Goal: Communication & Community: Answer question/provide support

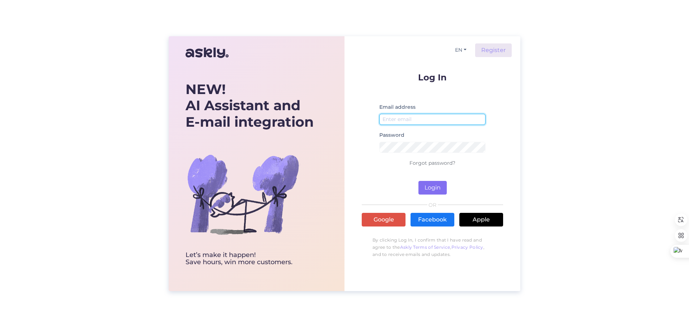
type input "[EMAIL_ADDRESS][DOMAIN_NAME]"
click at [442, 185] on button "Login" at bounding box center [432, 188] width 28 height 14
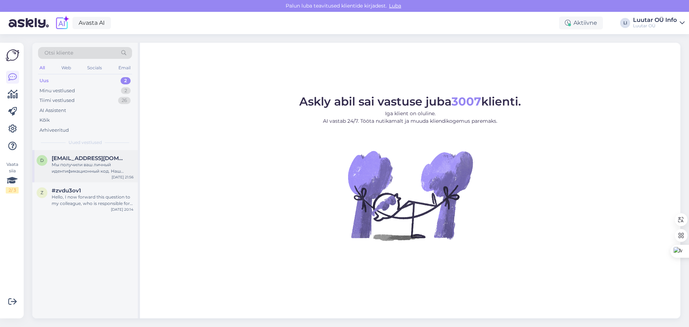
click at [79, 157] on span "[EMAIL_ADDRESS][DOMAIN_NAME]" at bounding box center [89, 158] width 75 height 6
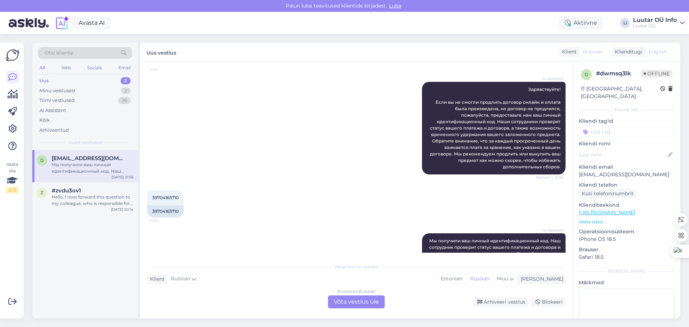
scroll to position [108, 0]
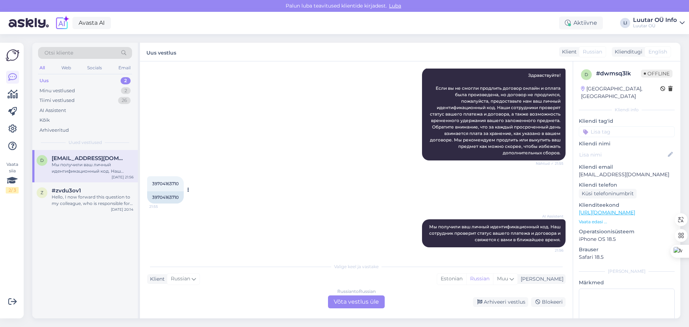
click at [169, 186] on span "39704163710" at bounding box center [165, 183] width 27 height 5
copy div "39704163710 21:55"
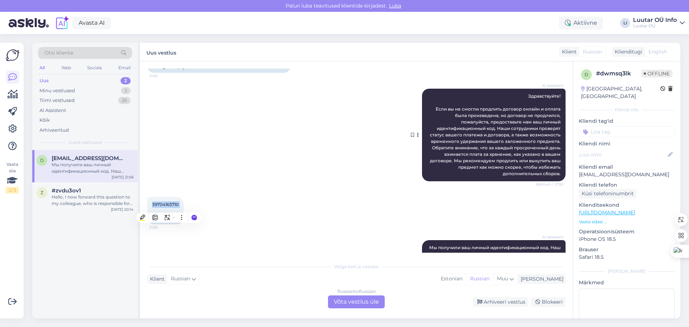
scroll to position [74, 0]
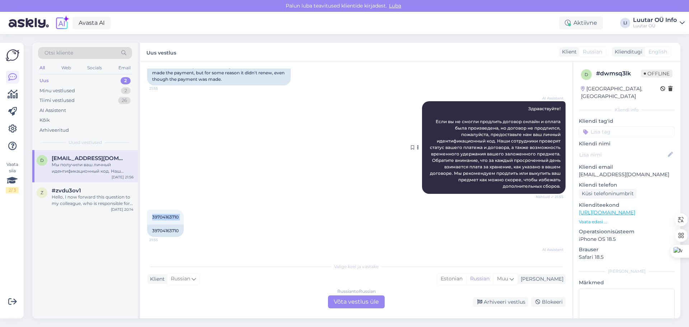
drag, startPoint x: 536, startPoint y: 97, endPoint x: 559, endPoint y: 182, distance: 88.4
click at [559, 182] on div "AI Assistent Здравствуйте! Если вы не смогли продлить договор онлайн и оплата б…" at bounding box center [493, 147] width 143 height 93
click at [532, 108] on span "Здравствуйте! Если вы не смогли продлить договор онлайн и оплата была произведе…" at bounding box center [496, 147] width 132 height 83
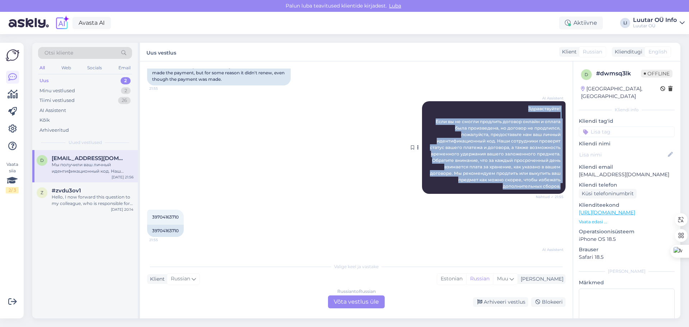
drag, startPoint x: 523, startPoint y: 108, endPoint x: 556, endPoint y: 188, distance: 86.5
click at [556, 188] on div "AI Assistent Здравствуйте! Если вы не смогли продлить договор онлайн и оплата б…" at bounding box center [493, 147] width 143 height 93
click at [525, 145] on span "Здравствуйте! Если вы не смогли продлить договор онлайн и оплата была произведе…" at bounding box center [496, 147] width 132 height 83
drag, startPoint x: 523, startPoint y: 109, endPoint x: 555, endPoint y: 186, distance: 82.6
click at [555, 186] on div "AI Assistent Здравствуйте! Если вы не смогли продлить договор онлайн и оплата б…" at bounding box center [493, 147] width 143 height 93
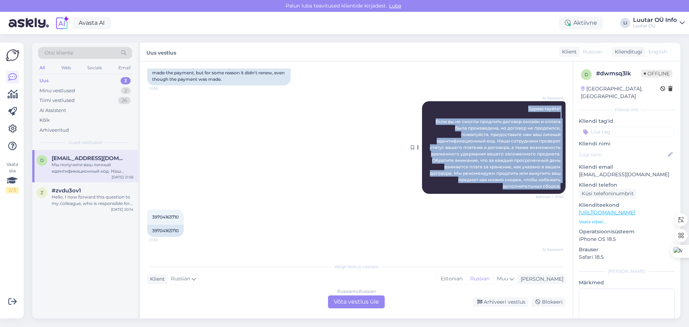
click at [537, 172] on span "Здравствуйте! Если вы не смогли продлить договор онлайн и оплата была произведе…" at bounding box center [496, 147] width 132 height 83
click at [534, 159] on span "Здравствуйте! Если вы не смогли продлить договор онлайн и оплата была произведе…" at bounding box center [496, 147] width 132 height 83
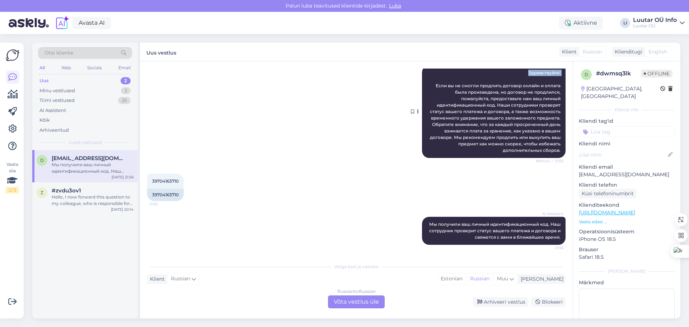
scroll to position [109, 0]
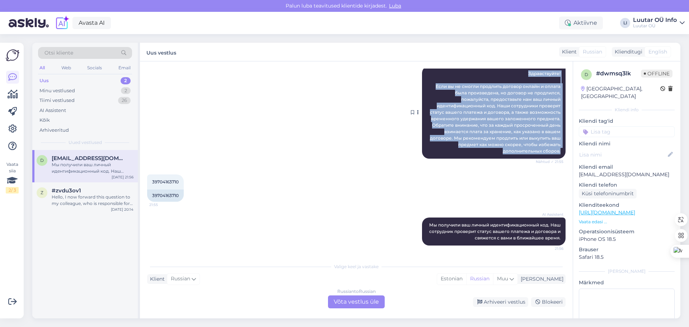
drag, startPoint x: 523, startPoint y: 73, endPoint x: 558, endPoint y: 150, distance: 84.7
click at [558, 150] on div "AI Assistent Здравствуйте! Если вы не смогли продлить договор онлайн и оплата б…" at bounding box center [493, 112] width 143 height 93
click at [557, 150] on div "AI Assistent Здравствуйте! Если вы не смогли продлить договор онлайн и оплата б…" at bounding box center [493, 112] width 143 height 93
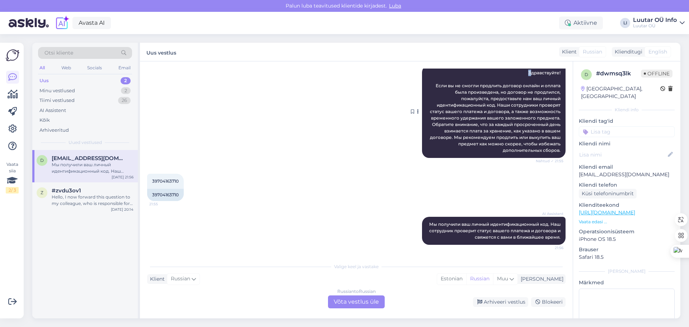
scroll to position [107, 0]
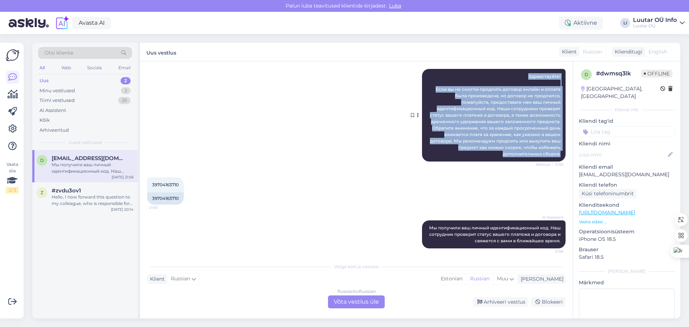
drag, startPoint x: 523, startPoint y: 74, endPoint x: 556, endPoint y: 154, distance: 86.2
click at [556, 154] on div "AI Assistent Здравствуйте! Если вы не смогли продлить договор онлайн и оплата б…" at bounding box center [493, 115] width 143 height 93
click at [543, 143] on span "Здравствуйте! Если вы не смогли продлить договор онлайн и оплата была произведе…" at bounding box center [496, 115] width 132 height 83
drag, startPoint x: 522, startPoint y: 76, endPoint x: 558, endPoint y: 157, distance: 88.5
click at [558, 157] on div "AI Assistent Здравствуйте! Если вы не смогли продлить договор онлайн и оплата б…" at bounding box center [493, 115] width 143 height 93
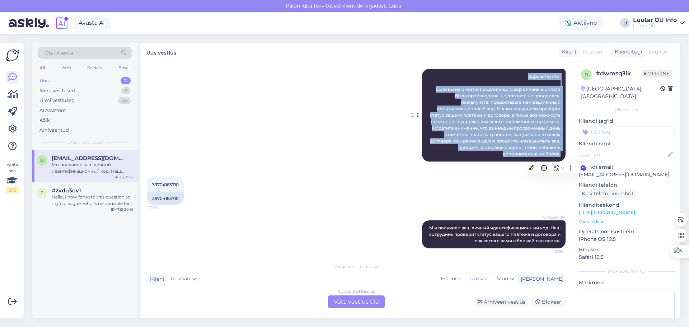
click at [540, 137] on div "AI Assistent Здравствуйте! Если вы не смогли продлить договор онлайн и оплата б…" at bounding box center [493, 115] width 143 height 93
click at [540, 137] on span "Здравствуйте! Если вы не смогли продлить договор онлайн и оплата была произведе…" at bounding box center [496, 115] width 132 height 83
drag, startPoint x: 523, startPoint y: 75, endPoint x: 556, endPoint y: 158, distance: 89.0
click at [556, 158] on div "AI Assistent Здравствуйте! Если вы не смогли продлить договор онлайн и оплата б…" at bounding box center [493, 115] width 143 height 93
click at [534, 127] on span "Здравствуйте! Если вы не смогли продлить договор онлайн и оплата была произведе…" at bounding box center [496, 115] width 132 height 83
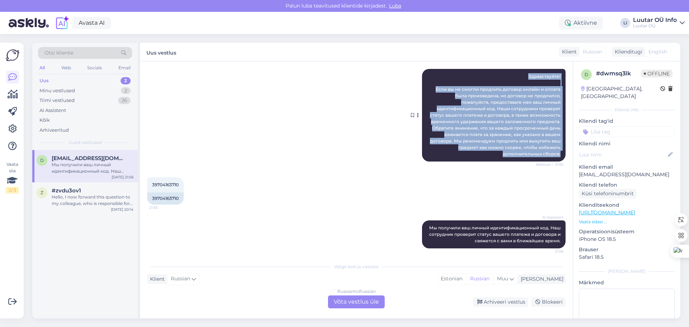
drag, startPoint x: 523, startPoint y: 77, endPoint x: 556, endPoint y: 156, distance: 85.3
click at [556, 156] on div "AI Assistent Здравствуйте! Если вы не смогли продлить договор онлайн и оплата б…" at bounding box center [493, 115] width 143 height 93
click at [511, 123] on span "Здравствуйте! Если вы не смогли продлить договор онлайн и оплата была произведе…" at bounding box center [496, 115] width 132 height 83
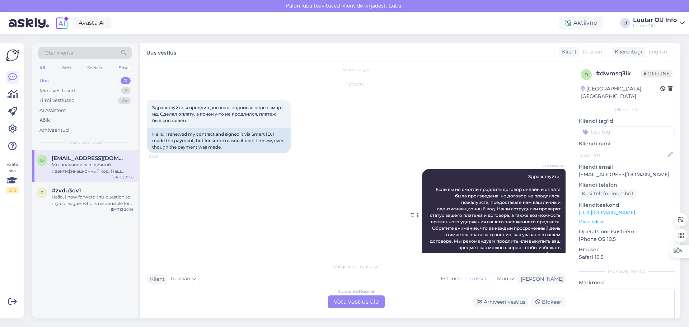
scroll to position [3, 0]
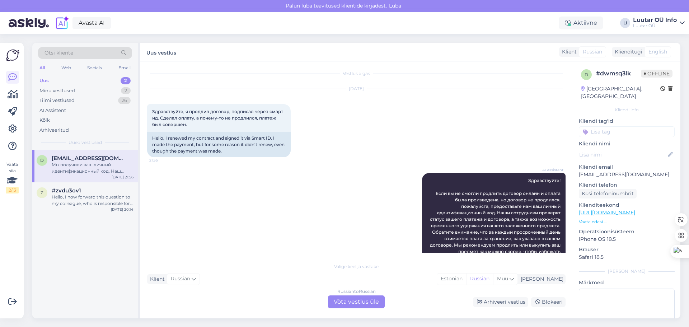
click at [364, 89] on div "[DATE]" at bounding box center [356, 88] width 418 height 6
click at [444, 81] on div "[DATE] Здравствуйте, я продлил договор, подписал через смарт ид. Сделал оплату,…" at bounding box center [356, 123] width 418 height 84
drag, startPoint x: 342, startPoint y: 88, endPoint x: 364, endPoint y: 89, distance: 21.9
click at [364, 89] on div "[DATE]" at bounding box center [356, 88] width 418 height 6
drag, startPoint x: 151, startPoint y: 112, endPoint x: 177, endPoint y: 129, distance: 30.3
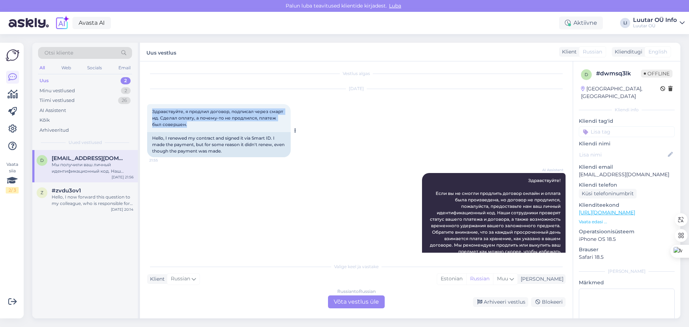
click at [177, 129] on div "Здравствуйте, я продлил договор, подписал через смарт ид. Сделал оплату, а поче…" at bounding box center [218, 118] width 143 height 28
click at [324, 150] on div "[DATE] Здравствуйте, я продлил договор, подписал через смарт ид. Сделал оплату,…" at bounding box center [356, 123] width 418 height 84
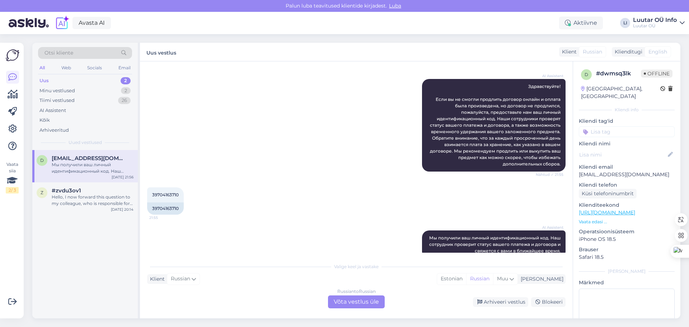
scroll to position [110, 0]
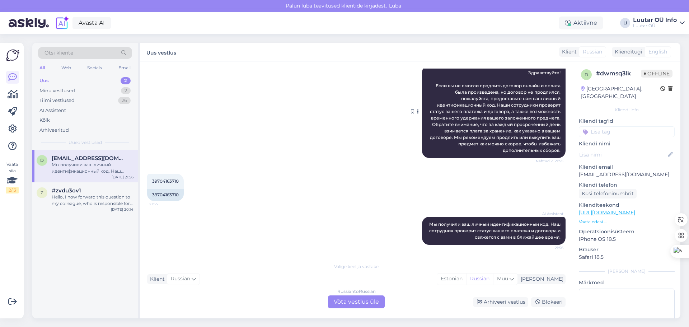
click at [417, 112] on icon at bounding box center [418, 111] width 2 height 4
click at [455, 104] on span "Здравствуйте! Если вы не смогли продлить договор онлайн и оплата была произведе…" at bounding box center [496, 111] width 132 height 83
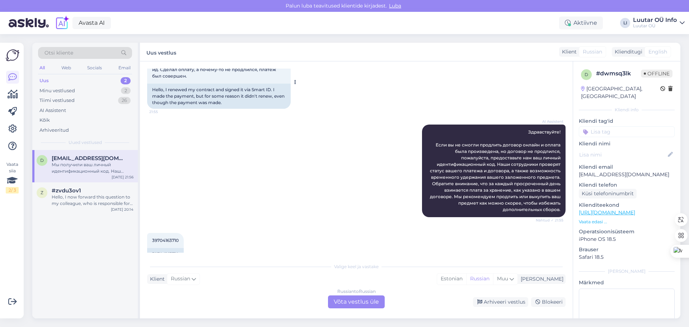
scroll to position [38, 0]
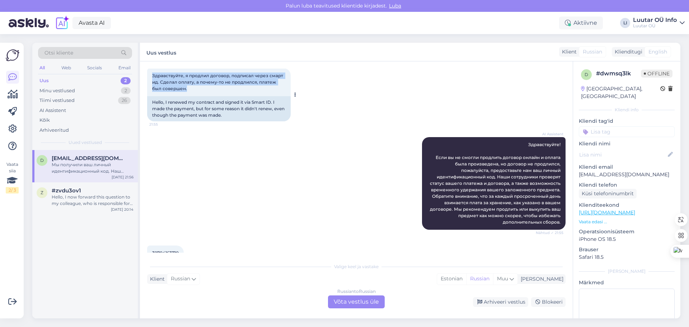
drag, startPoint x: 175, startPoint y: 88, endPoint x: 152, endPoint y: 76, distance: 25.4
click at [152, 76] on div "Здравствуйте, я продлил договор, подписал через смарт ид. Сделал оплату, а поче…" at bounding box center [218, 82] width 143 height 28
copy span "Здравствуйте, я продлил договор, подписал через смарт ид. Сделал оплату, а поче…"
click at [358, 302] on div "Russian to Russian Võta vestlus üle" at bounding box center [356, 301] width 57 height 13
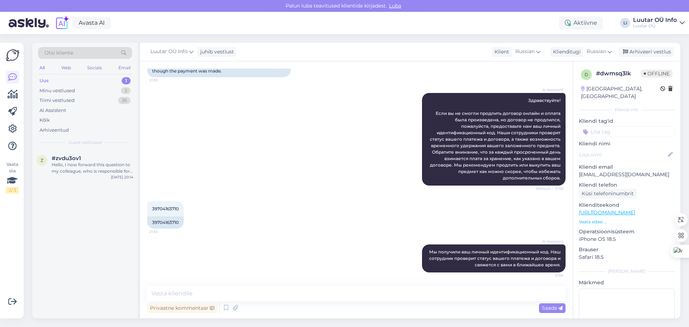
scroll to position [83, 0]
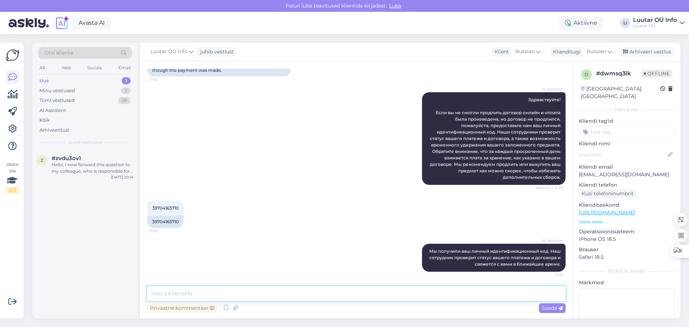
click at [313, 296] on textarea at bounding box center [356, 293] width 418 height 15
paste textarea "Loremipsumdo! Sitametcon Adi el seddoeius. Te incid utlaboreetd magnaa, enimad …"
type textarea "Loremipsumdo! Sitametcon Adi el seddoeius. Te incid utlaboreetd magnaa, enimad …"
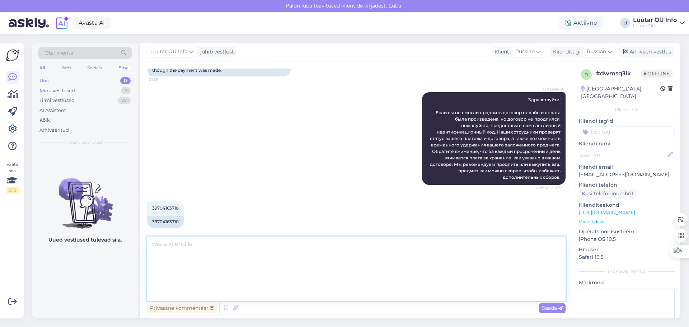
scroll to position [252, 0]
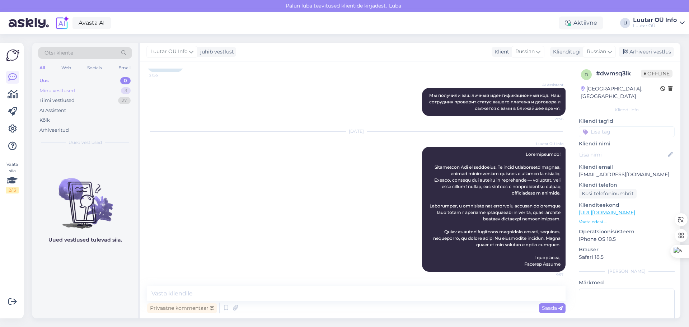
click at [64, 91] on div "Minu vestlused" at bounding box center [57, 90] width 36 height 7
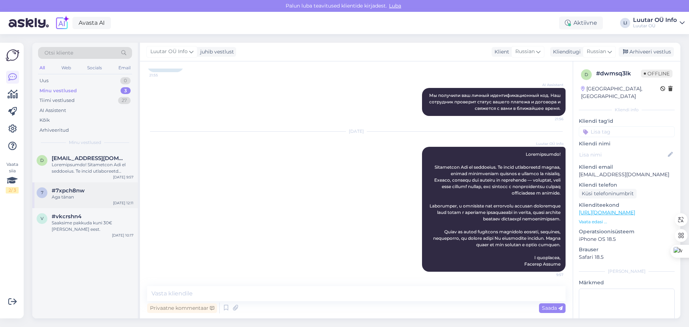
click at [97, 190] on div "#7xpch8nw" at bounding box center [93, 190] width 82 height 6
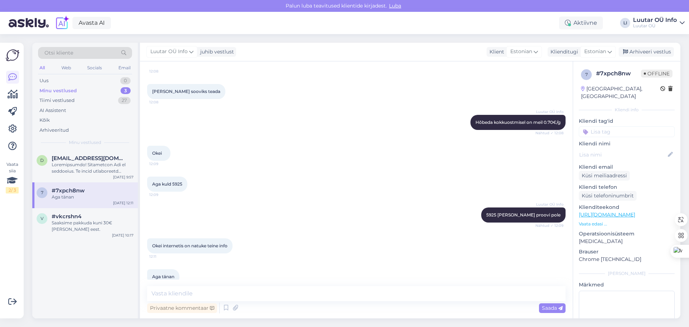
scroll to position [449, 0]
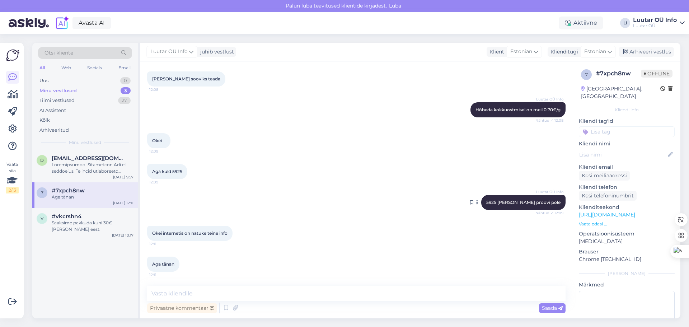
click at [511, 201] on span "5925 [PERSON_NAME] proovi pole" at bounding box center [523, 201] width 74 height 5
copy span "5925"
